Goal: Task Accomplishment & Management: Use online tool/utility

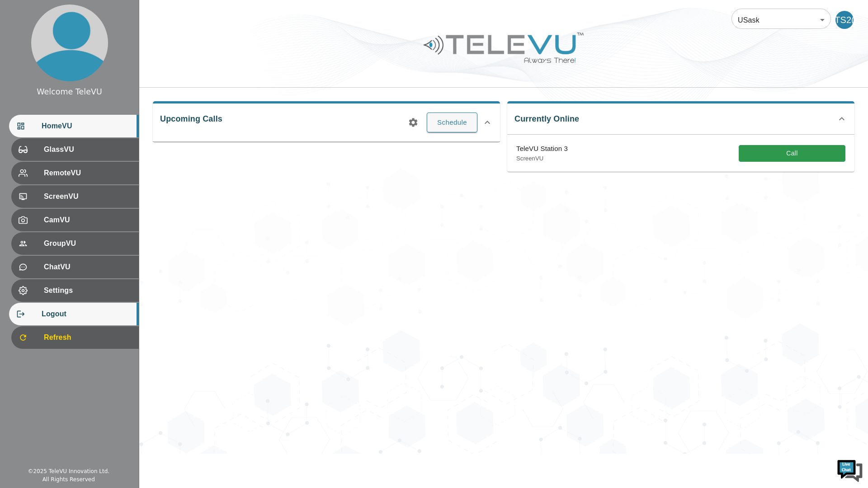
click at [70, 316] on span "Logout" at bounding box center [87, 314] width 90 height 11
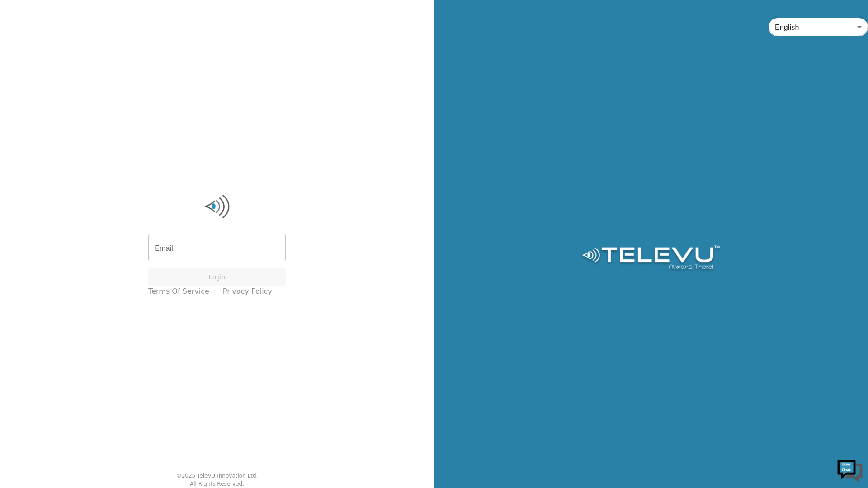
click at [244, 244] on input "Email" at bounding box center [216, 248] width 137 height 25
click at [219, 252] on input "Email" at bounding box center [216, 248] width 137 height 25
type input "[EMAIL_ADDRESS][DOMAIN_NAME]"
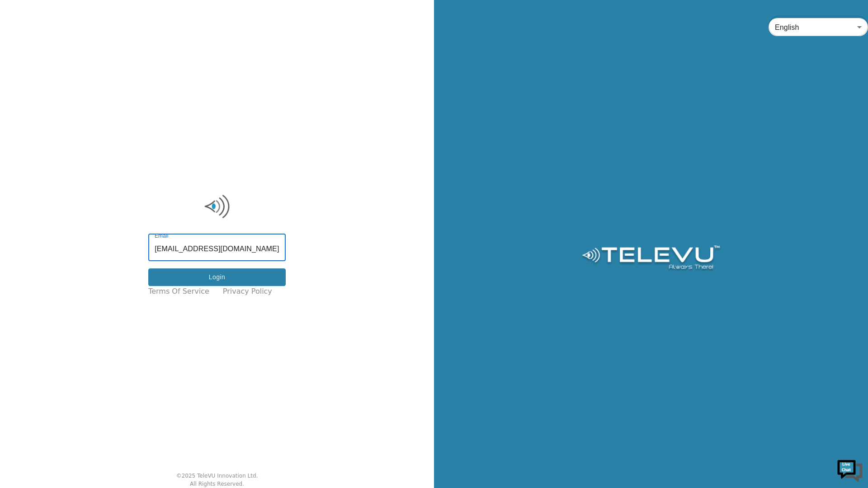
click at [214, 277] on button "Login" at bounding box center [216, 277] width 137 height 18
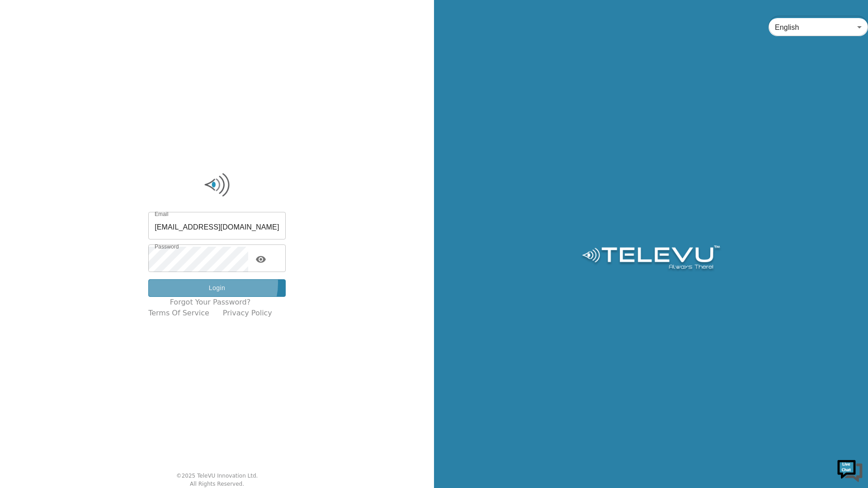
click at [220, 283] on button "Login" at bounding box center [216, 288] width 137 height 18
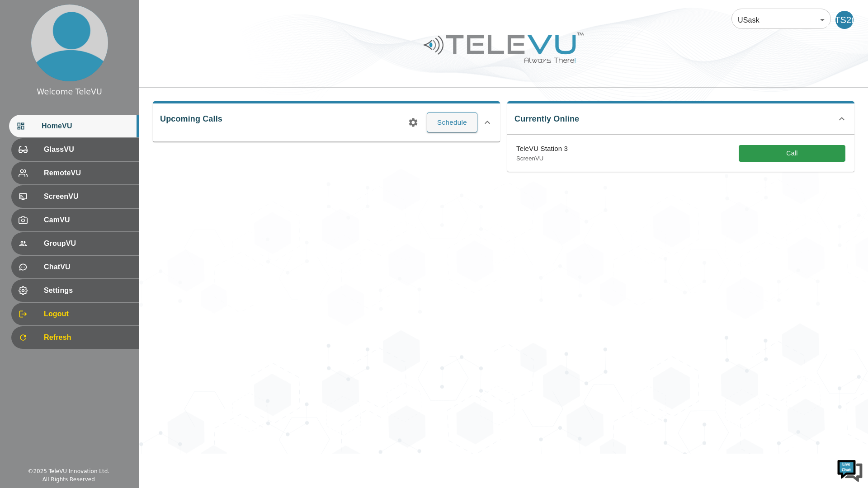
click at [179, 254] on div "USask 12 ​ TS2( Upcoming Calls Schedule Currently Online TeleVU Station 3 Scree…" at bounding box center [503, 227] width 729 height 454
